Goal: Task Accomplishment & Management: Manage account settings

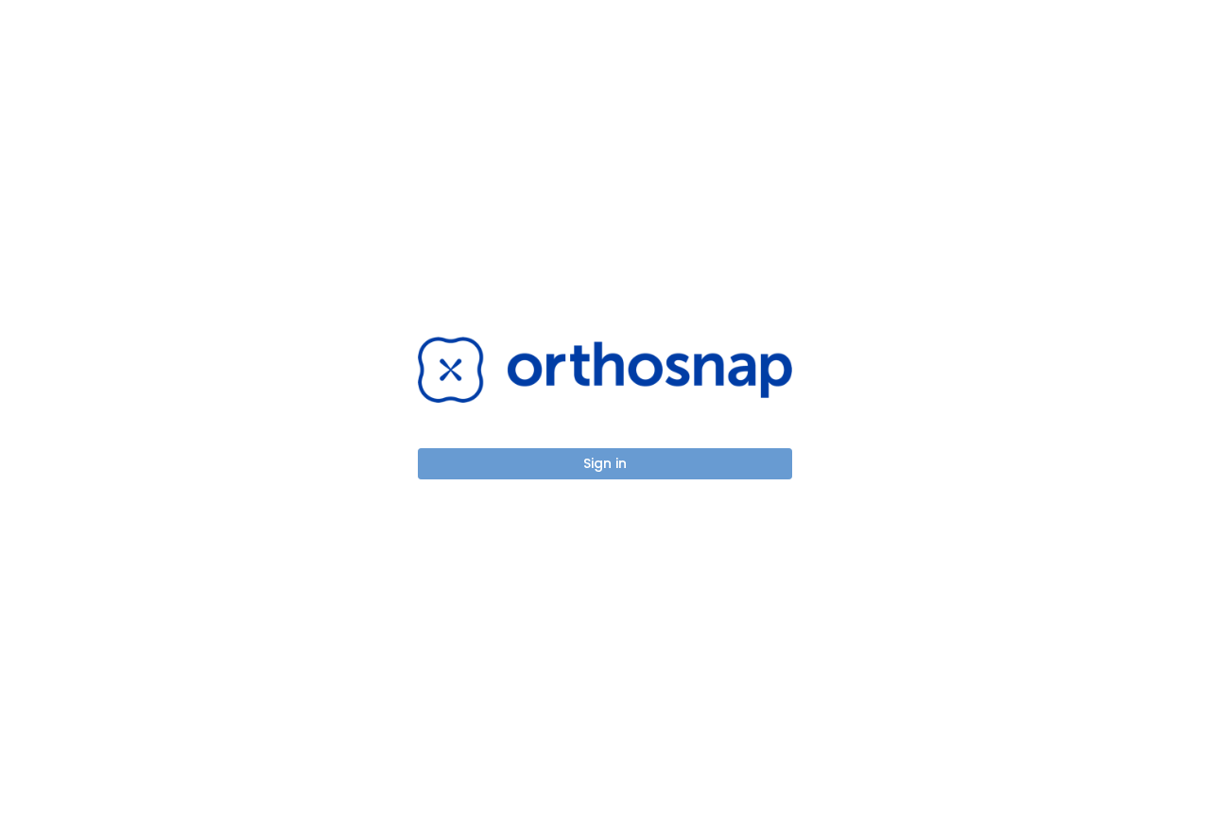
click at [589, 472] on button "Sign in" at bounding box center [605, 463] width 374 height 31
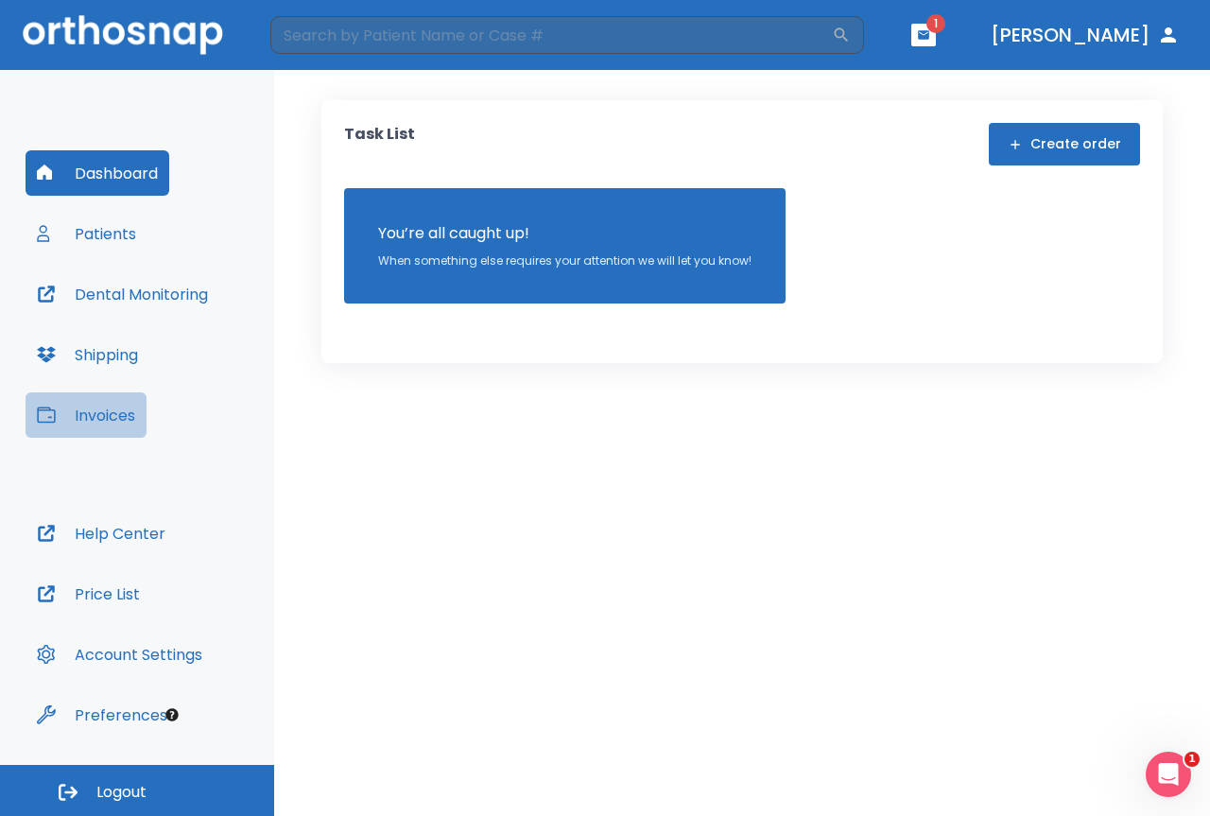
click at [73, 414] on button "Invoices" at bounding box center [86, 414] width 121 height 45
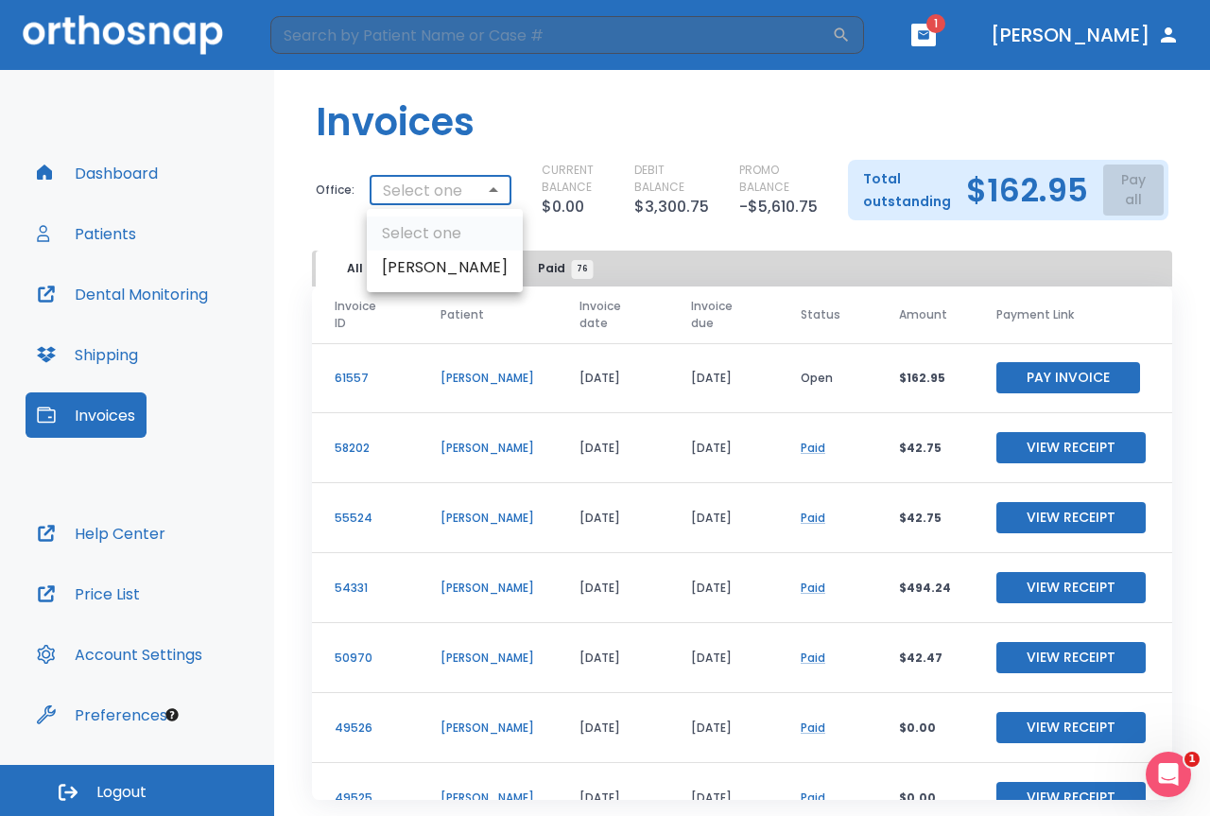
click at [465, 193] on body "​ 1 Dr. Cohen Dashboard Patients Dental Monitoring Shipping Invoices Help Cente…" at bounding box center [605, 408] width 1210 height 816
click at [465, 193] on div at bounding box center [605, 408] width 1210 height 816
click at [465, 193] on body "​ 1 Dr. Cohen Dashboard Patients Dental Monitoring Shipping Invoices Help Cente…" at bounding box center [605, 408] width 1210 height 816
click at [451, 270] on li "Cohen, Larry" at bounding box center [445, 268] width 156 height 34
type input "1083"
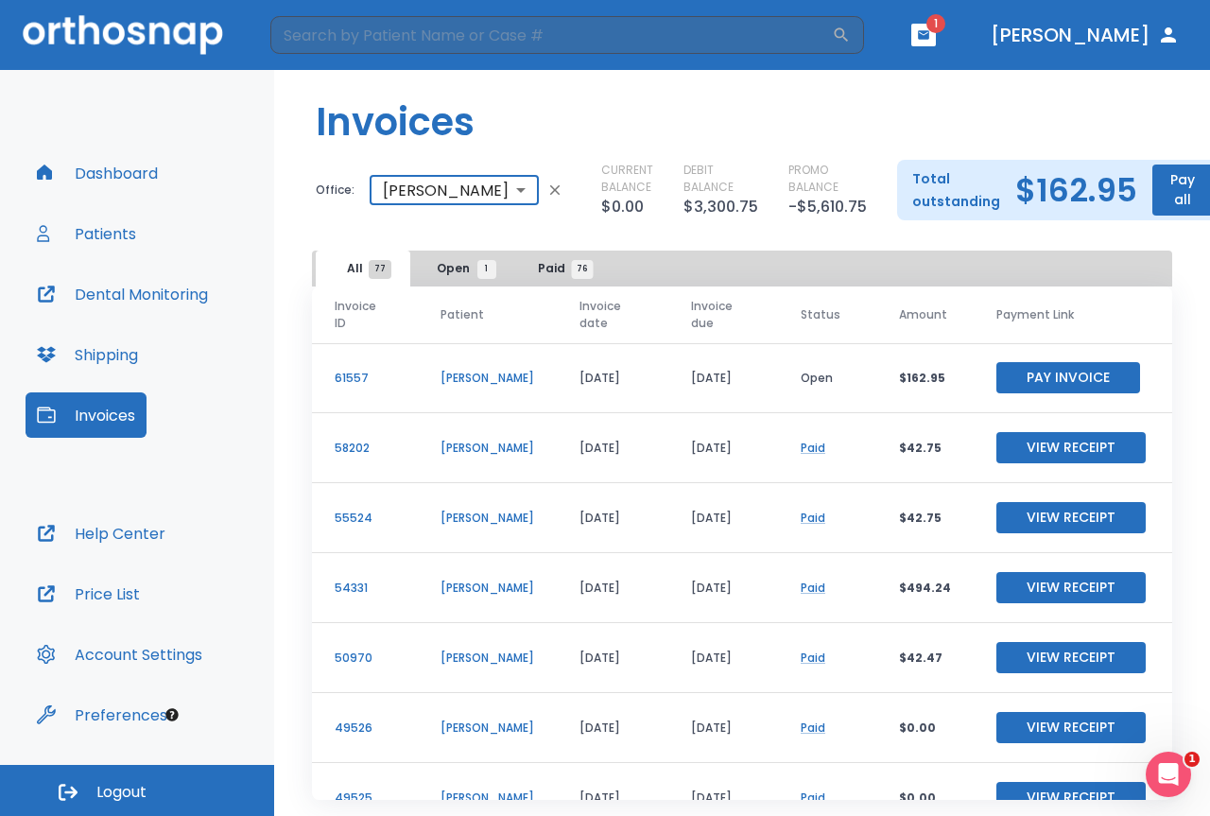
click at [930, 38] on icon "button" at bounding box center [923, 34] width 11 height 9
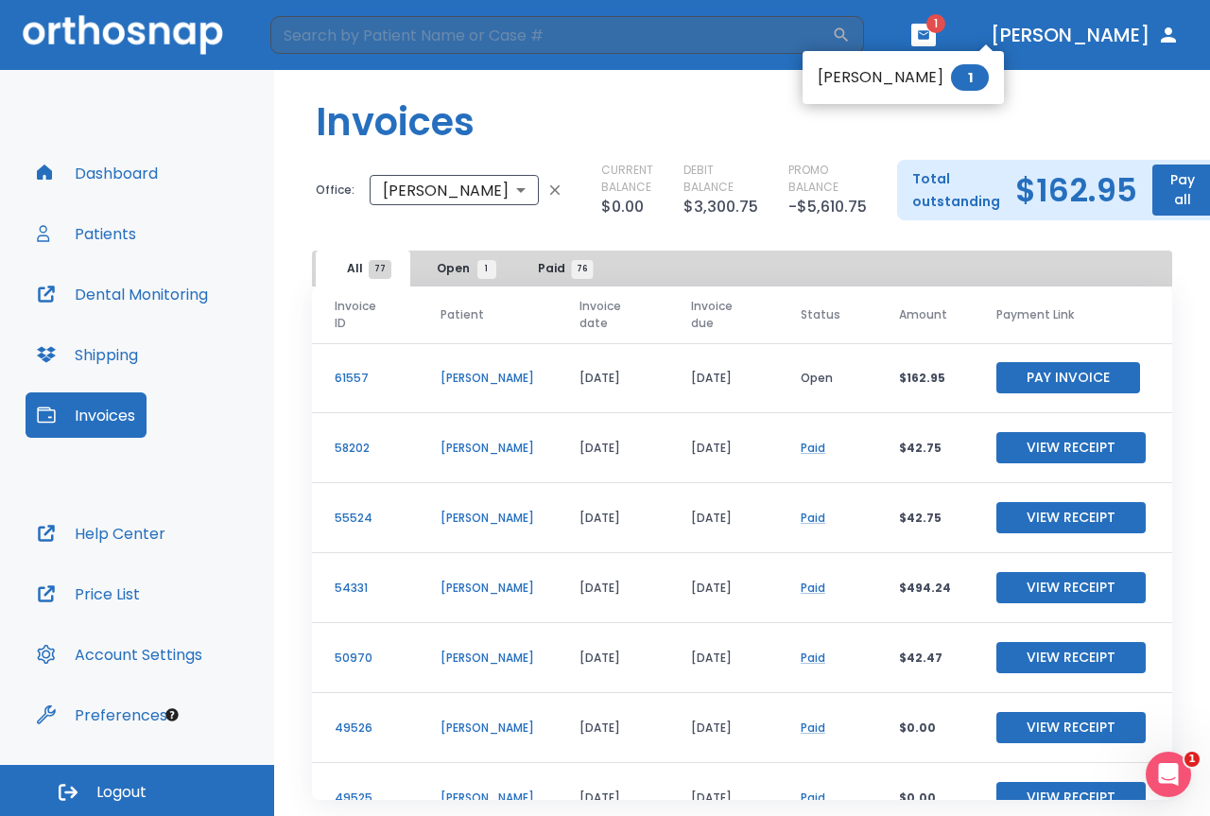
click at [880, 74] on li "Gregory Phillips 1" at bounding box center [903, 78] width 201 height 38
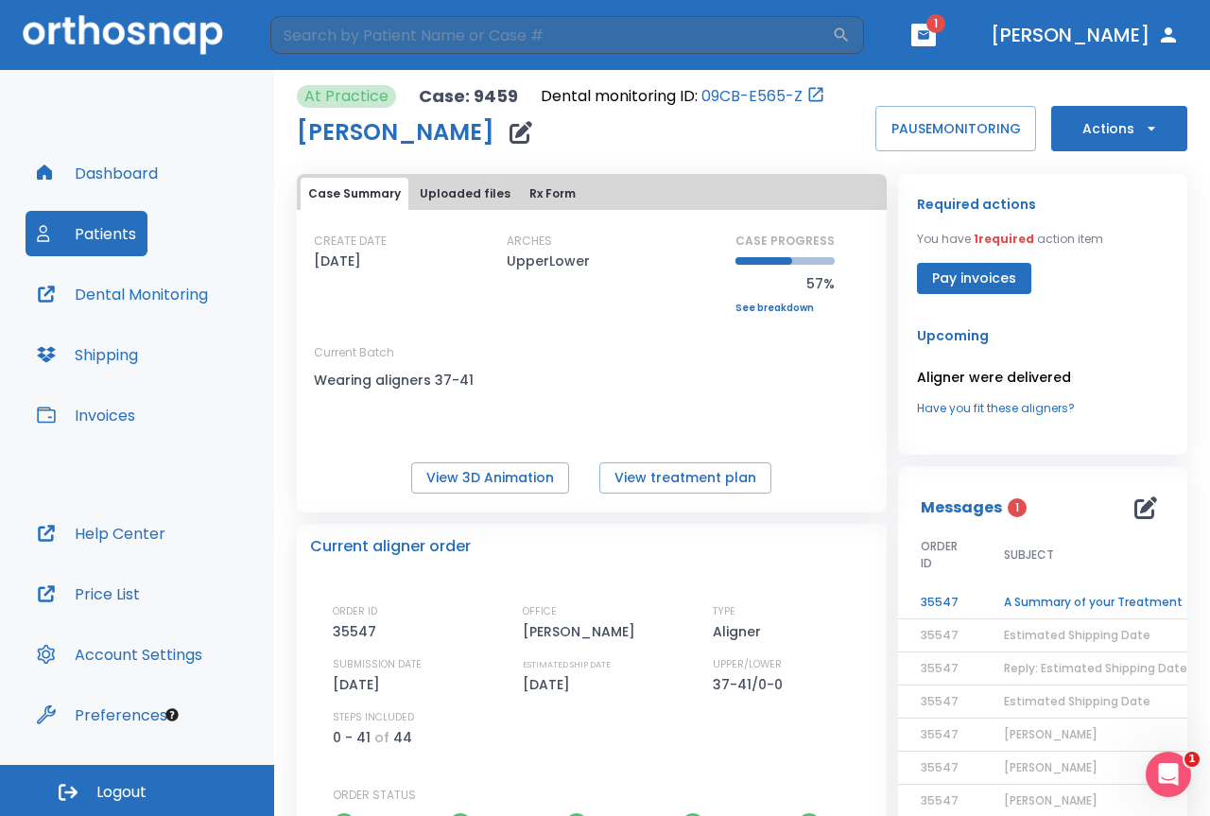
click at [1008, 597] on td "A Summary of your Treatment" at bounding box center [1100, 602] width 236 height 33
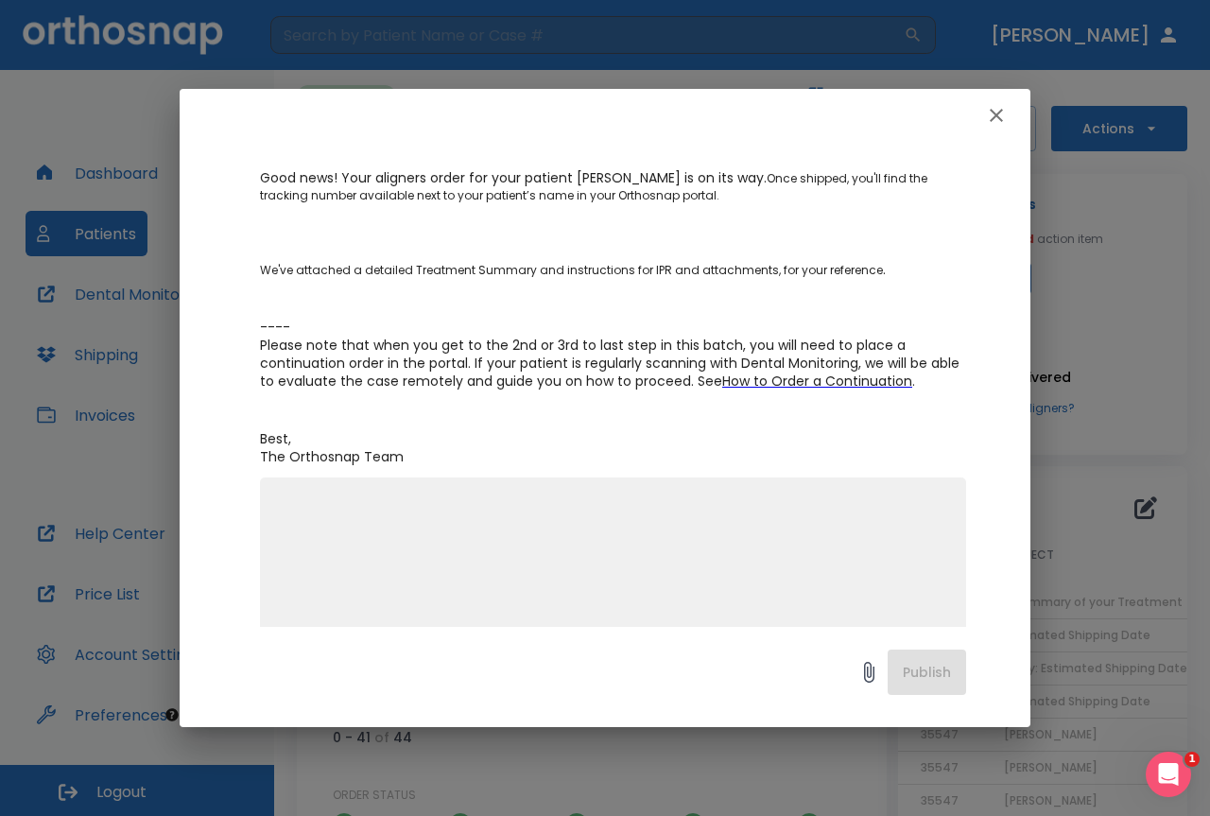
scroll to position [299, 0]
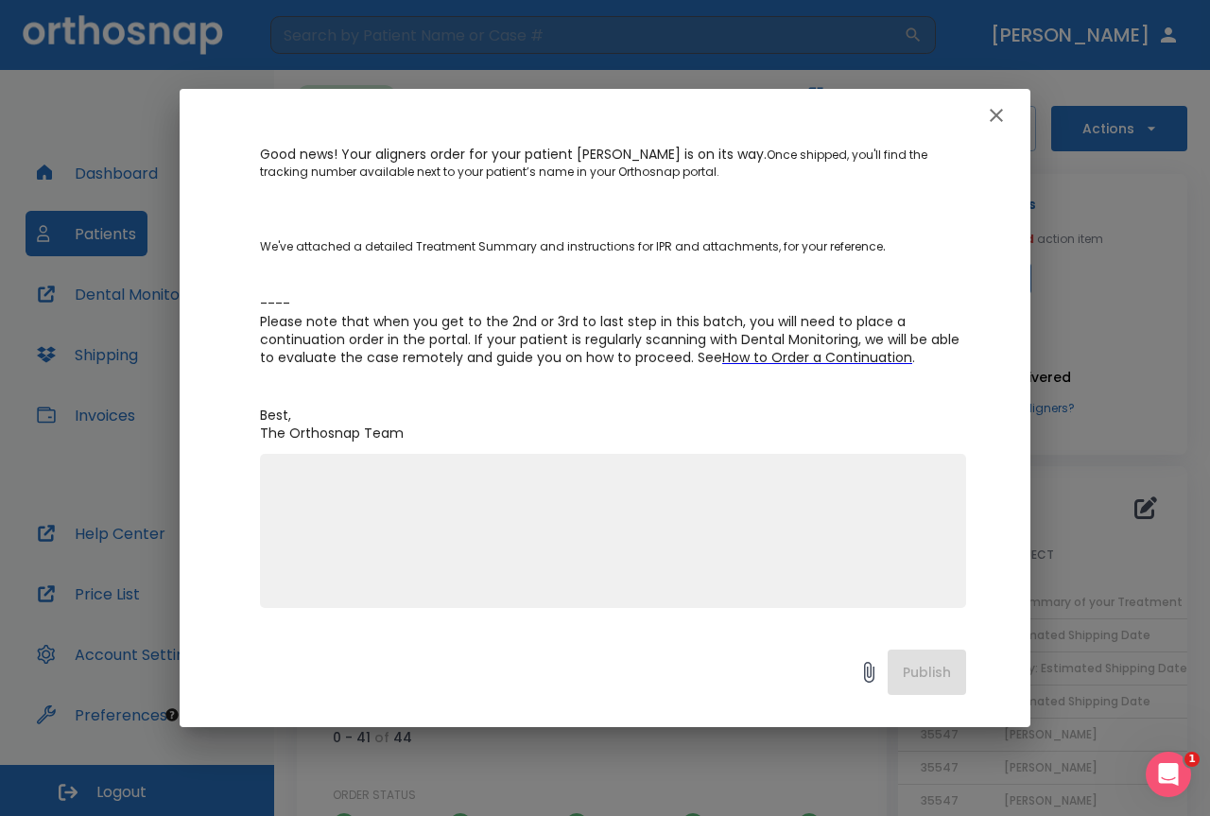
click at [868, 670] on icon at bounding box center [869, 672] width 10 height 21
click at [868, 669] on icon at bounding box center [869, 672] width 10 height 21
click at [1011, 118] on button "button" at bounding box center [997, 115] width 38 height 38
